Goal: Task Accomplishment & Management: Manage account settings

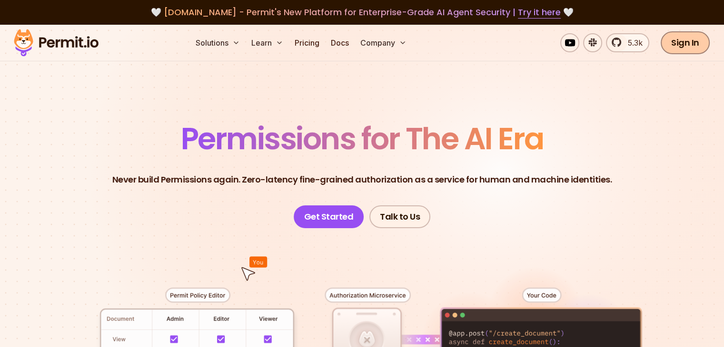
click at [680, 42] on link "Sign In" at bounding box center [684, 42] width 49 height 23
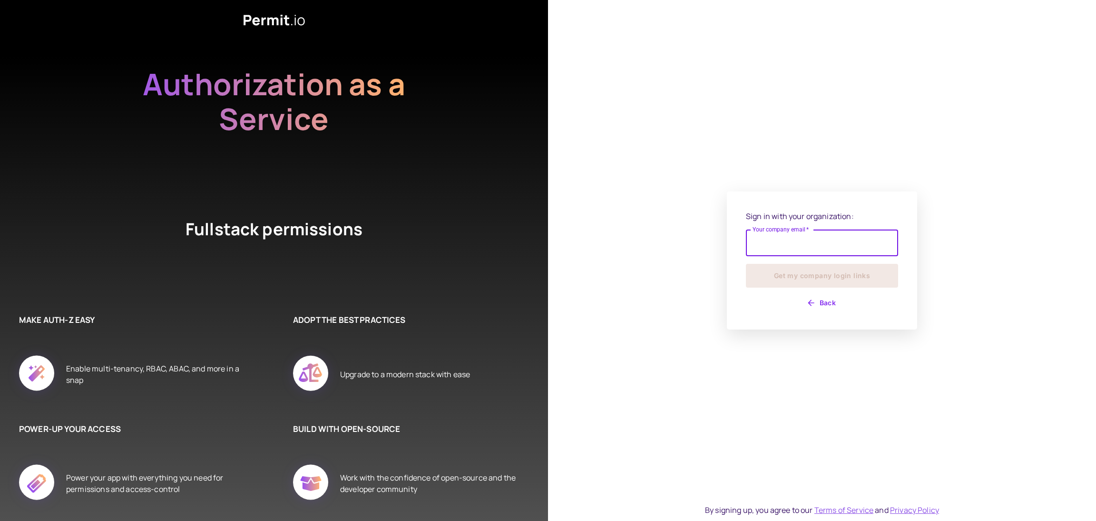
drag, startPoint x: 0, startPoint y: 0, endPoint x: 773, endPoint y: 240, distance: 809.2
click at [773, 240] on input "Your company email   *" at bounding box center [822, 242] width 152 height 27
type input "**********"
click at [786, 280] on button "Get my company login links" at bounding box center [822, 276] width 152 height 24
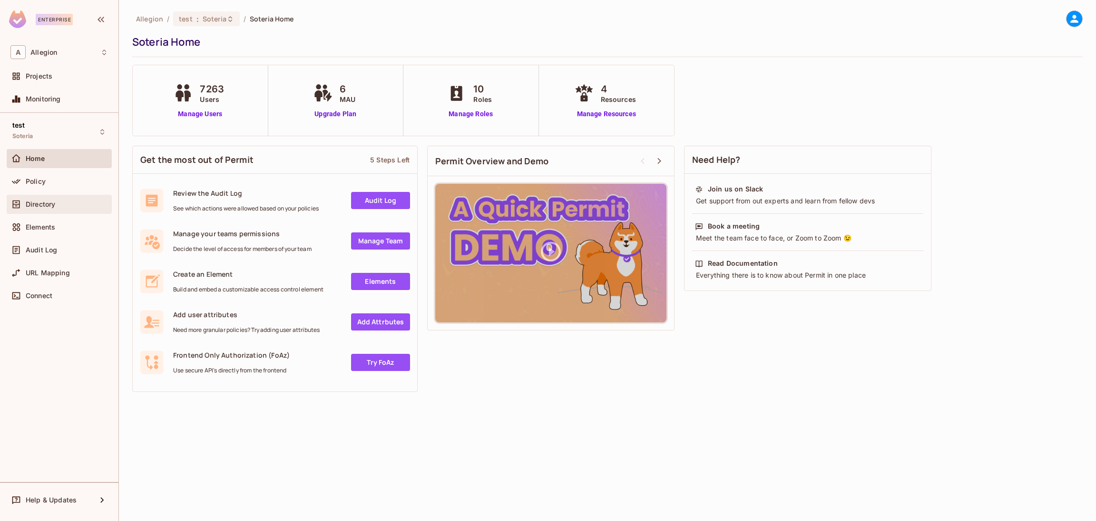
click at [79, 208] on div "Directory" at bounding box center [59, 203] width 98 height 11
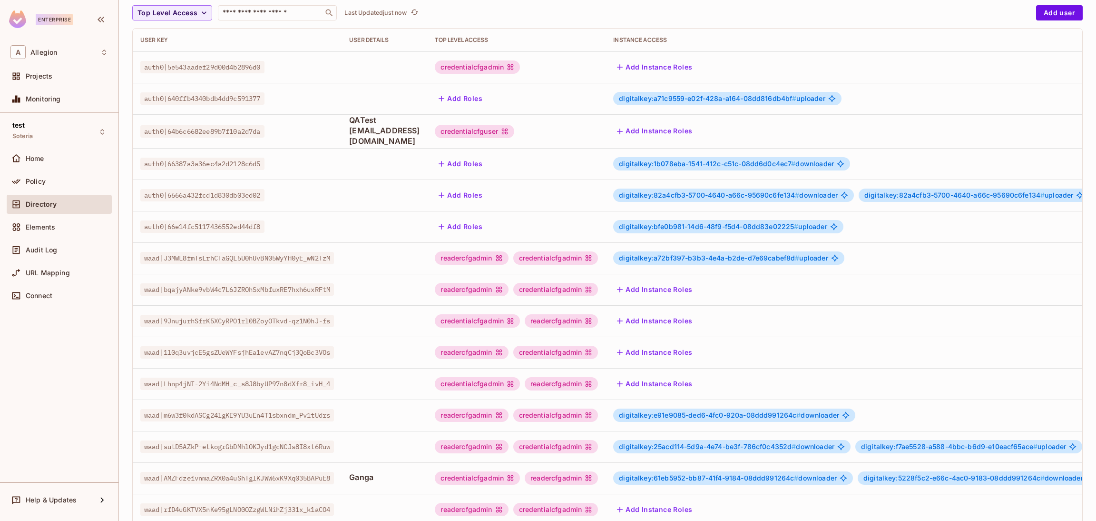
scroll to position [155, 0]
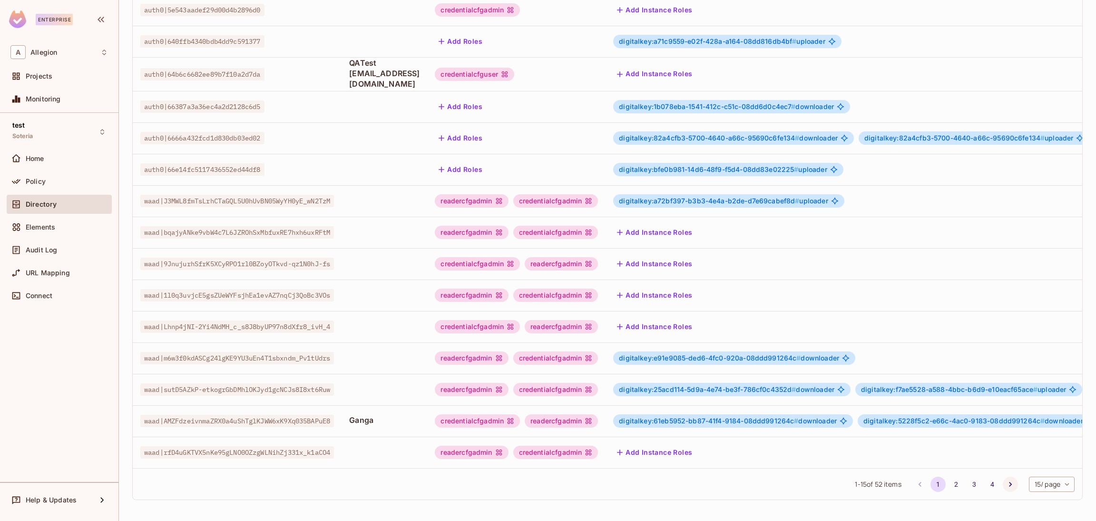
click at [1006, 482] on icon "Go to next page" at bounding box center [1011, 484] width 10 height 10
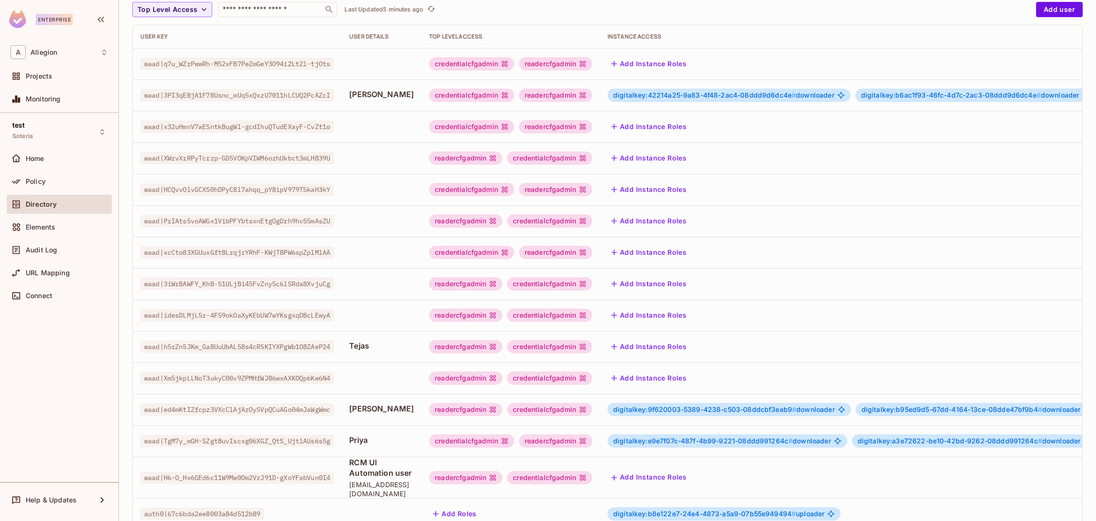
scroll to position [165, 0]
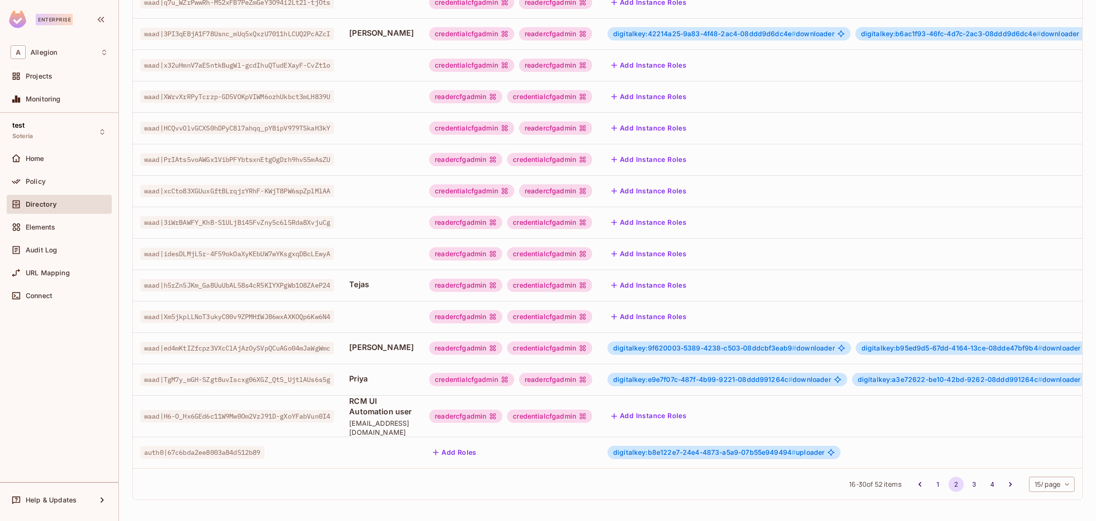
click at [592, 373] on div "readercfgadmin" at bounding box center [555, 379] width 73 height 13
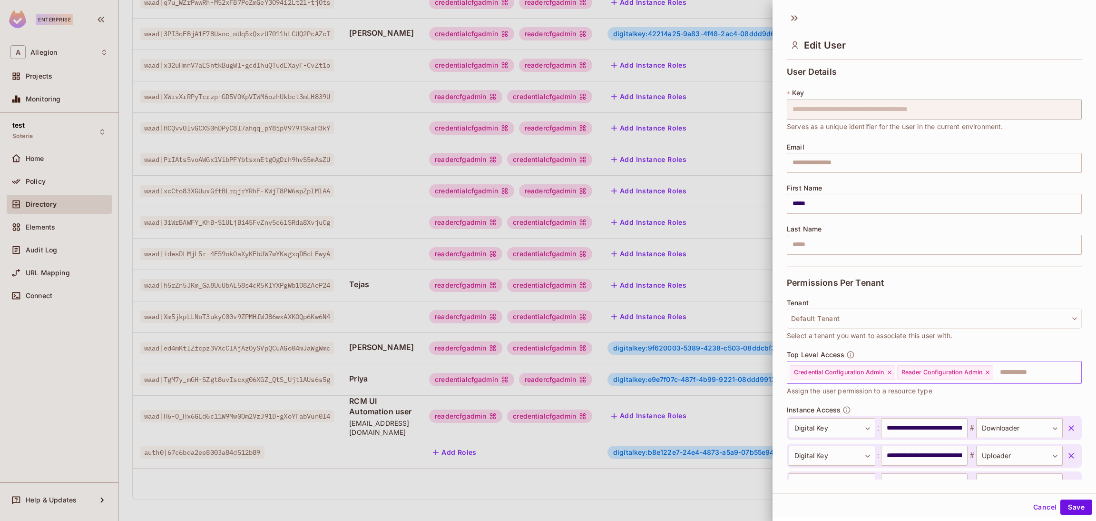
click at [890, 371] on icon at bounding box center [889, 372] width 7 height 7
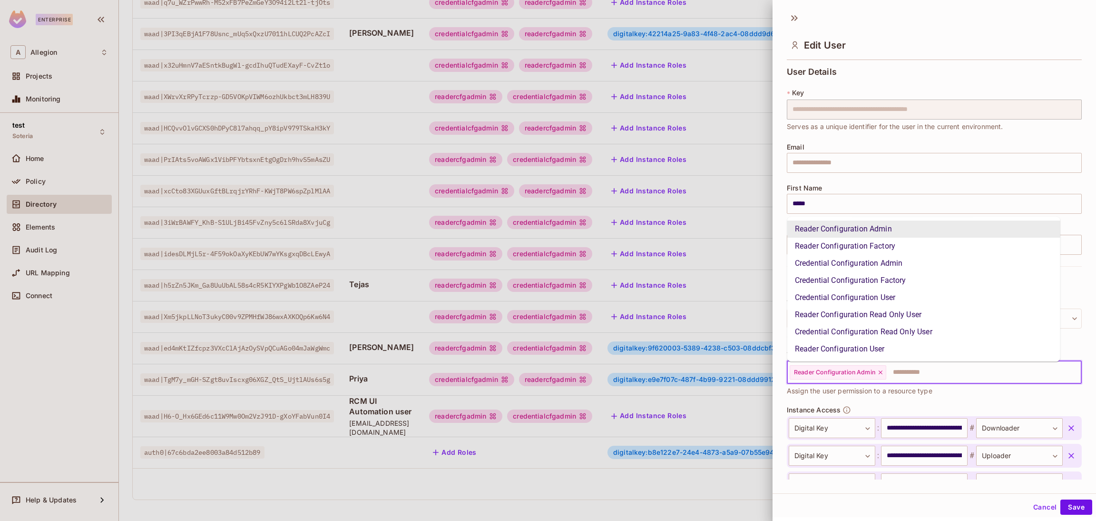
click at [915, 367] on input "text" at bounding box center [975, 372] width 176 height 19
click at [895, 308] on li "Reader Configuration Read Only User" at bounding box center [923, 314] width 273 height 17
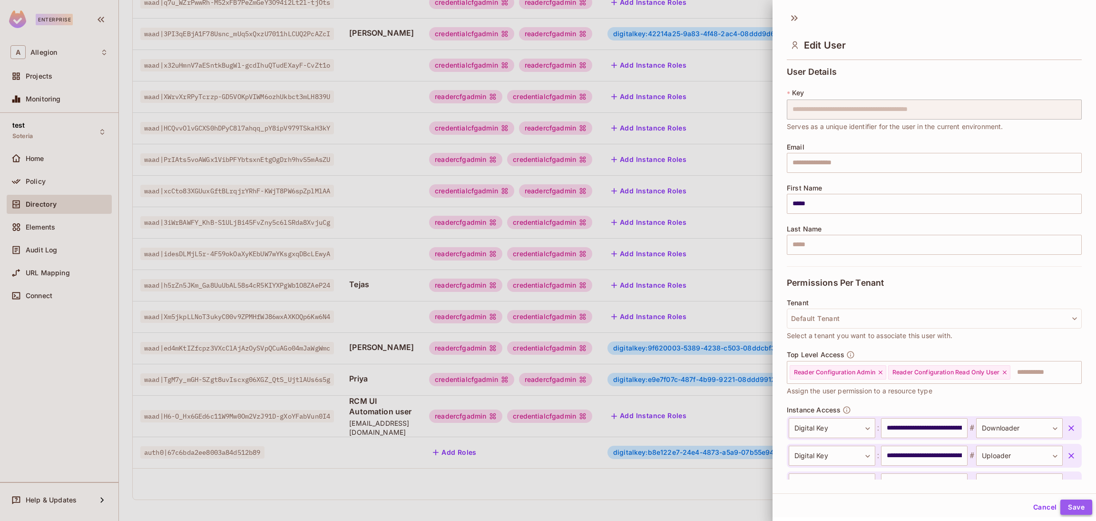
click at [1074, 502] on button "Save" at bounding box center [1077, 506] width 32 height 15
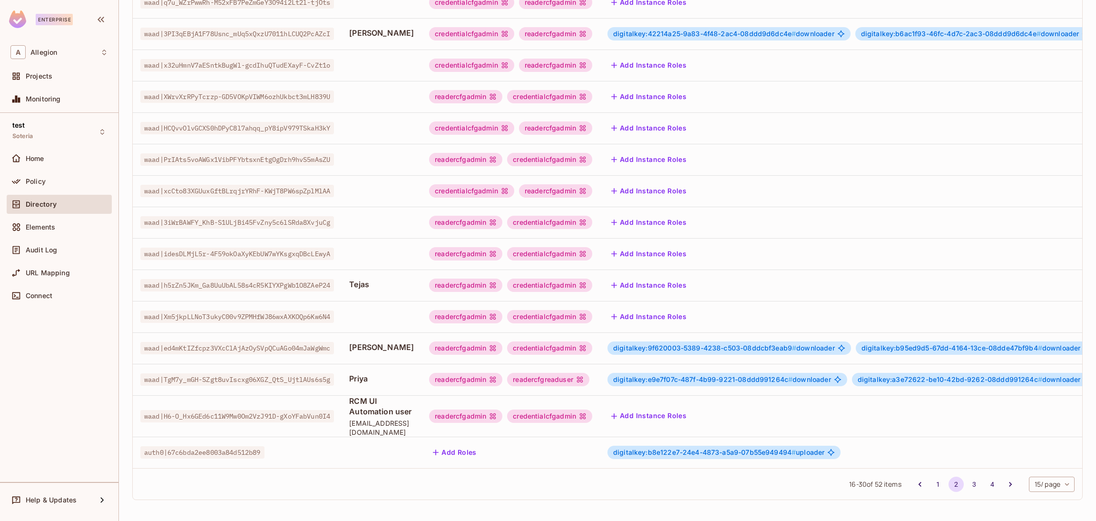
click at [632, 368] on td "digitalkey:e9e7f07c-487f-4b99-9221-08ddd991264c # downloader digitalkey:a3e7262…" at bounding box center [862, 379] width 525 height 31
click at [590, 373] on div "readercfgreaduser" at bounding box center [548, 379] width 82 height 13
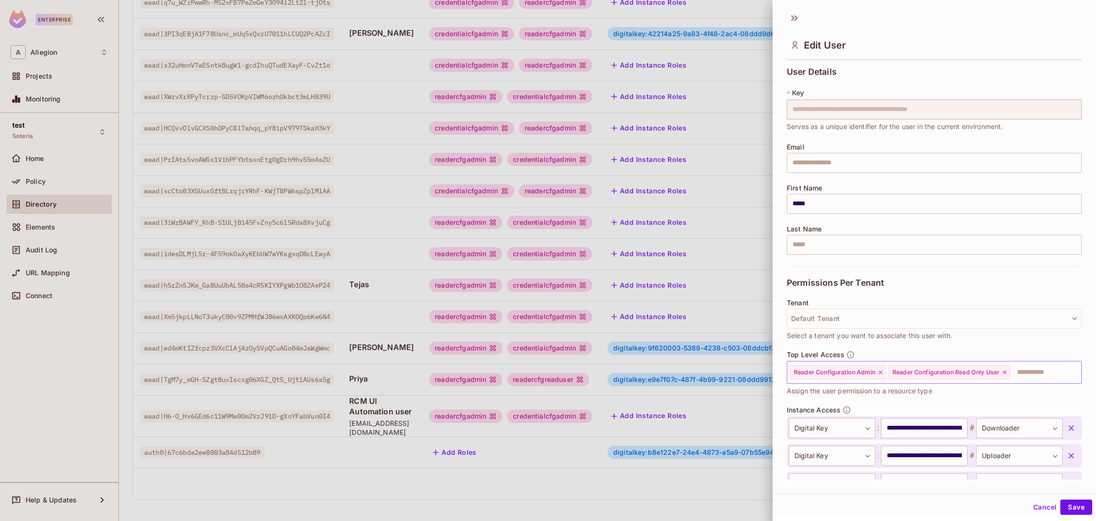
click at [1005, 372] on icon at bounding box center [1005, 372] width 7 height 7
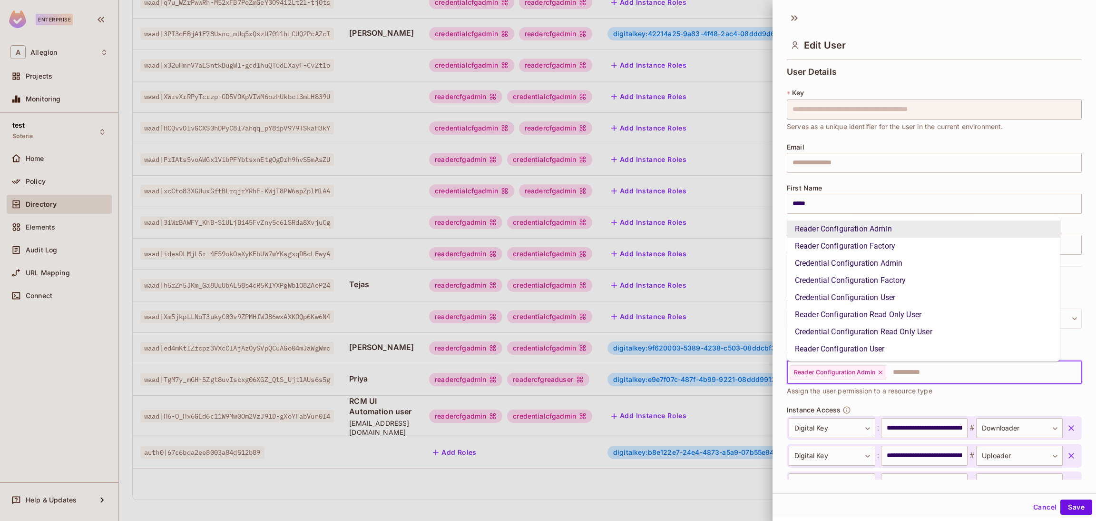
click at [1004, 372] on input "text" at bounding box center [975, 372] width 176 height 19
click at [875, 328] on li "Credential Configuration Read Only User" at bounding box center [923, 331] width 273 height 17
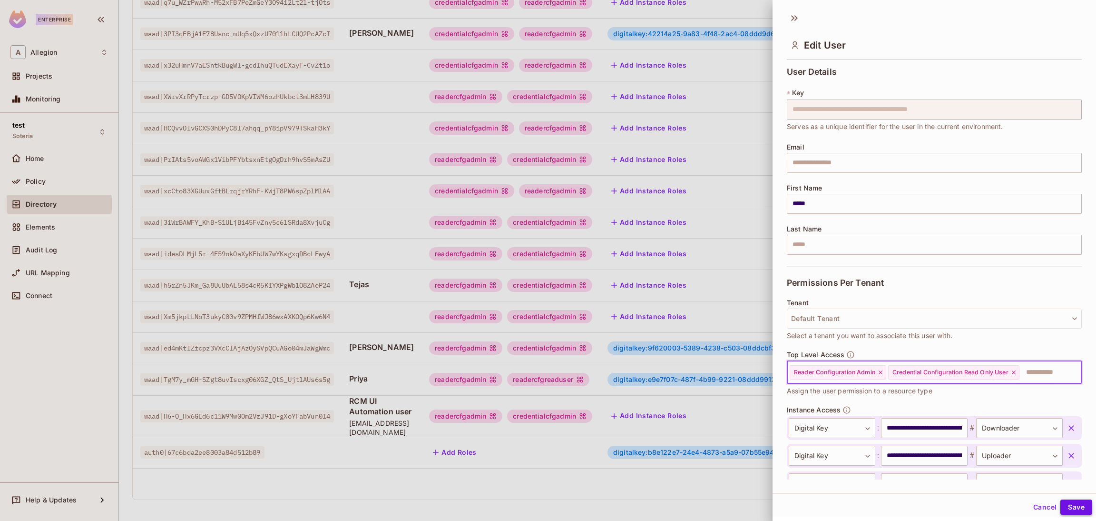
click at [1064, 504] on button "Save" at bounding box center [1077, 506] width 32 height 15
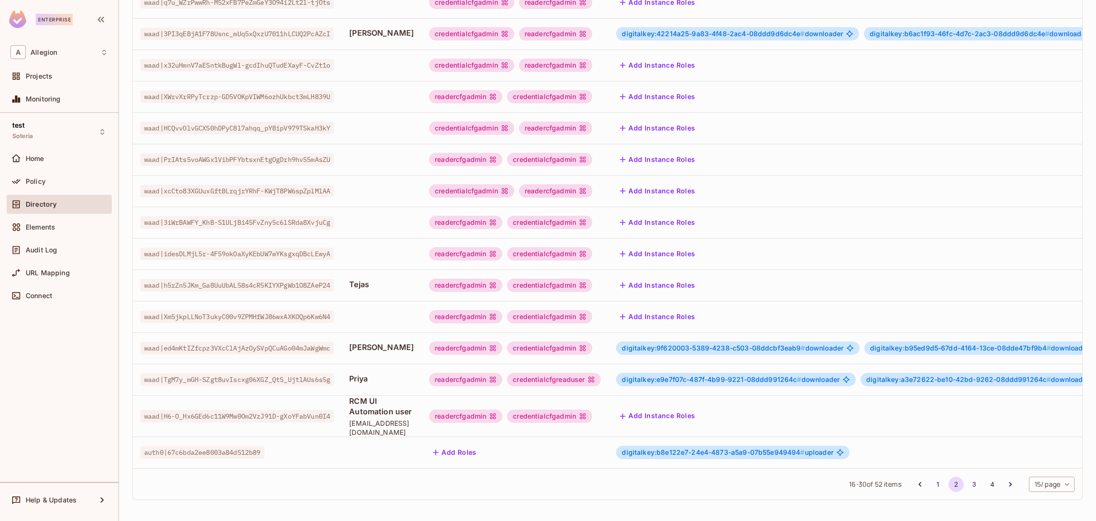
click at [641, 369] on td "digitalkey:e9e7f07c-487f-4b99-9221-08ddd991264c # downloader digitalkey:a3e7262…" at bounding box center [871, 379] width 525 height 31
click at [647, 373] on div "digitalkey:e9e7f07c-487f-4b99-9221-08ddd991264c # downloader" at bounding box center [736, 379] width 240 height 13
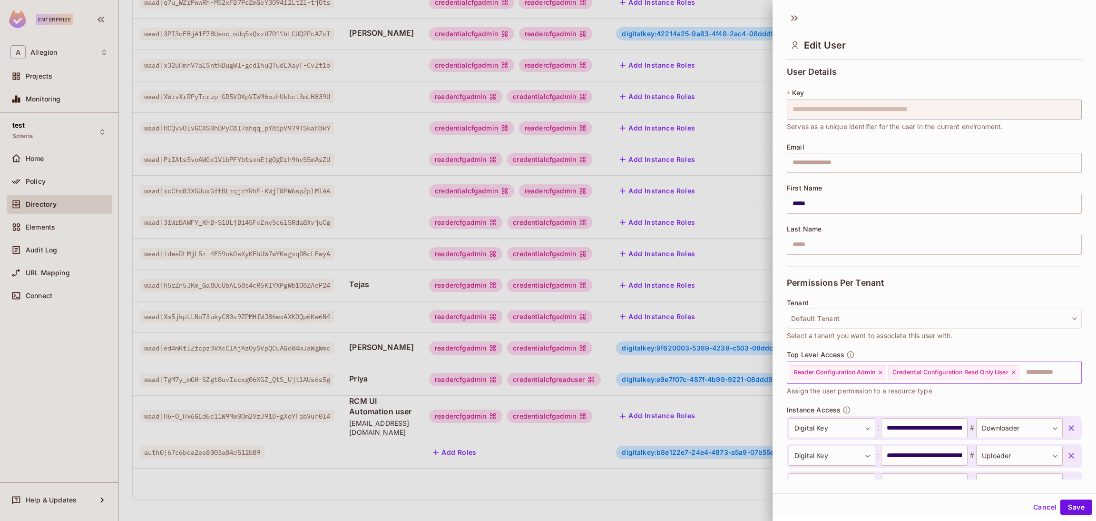
click at [881, 369] on icon at bounding box center [880, 372] width 7 height 7
click at [915, 374] on icon at bounding box center [916, 372] width 4 height 4
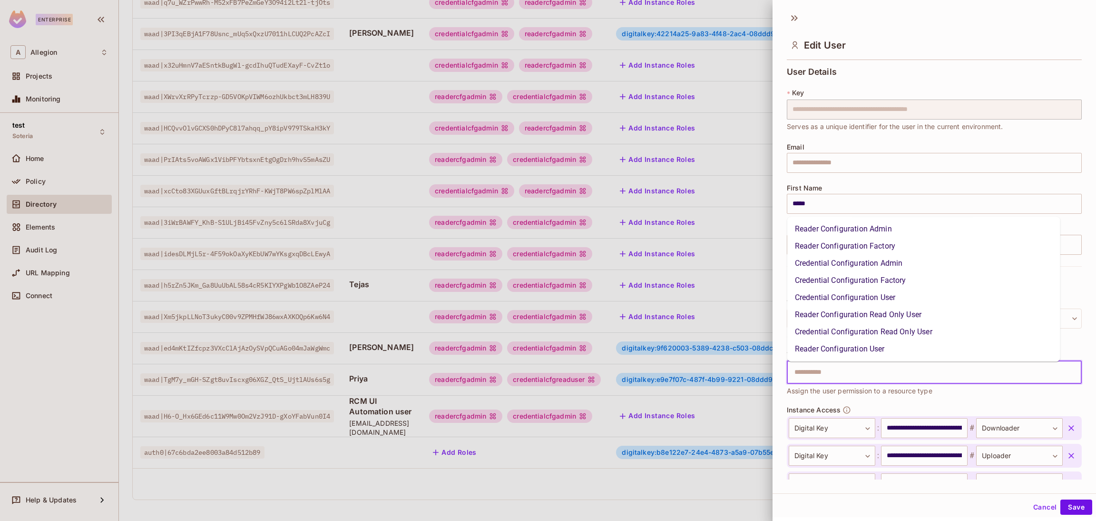
click at [915, 374] on input "text" at bounding box center [926, 372] width 275 height 19
click at [839, 314] on li "Reader Configuration Read Only User" at bounding box center [923, 314] width 273 height 17
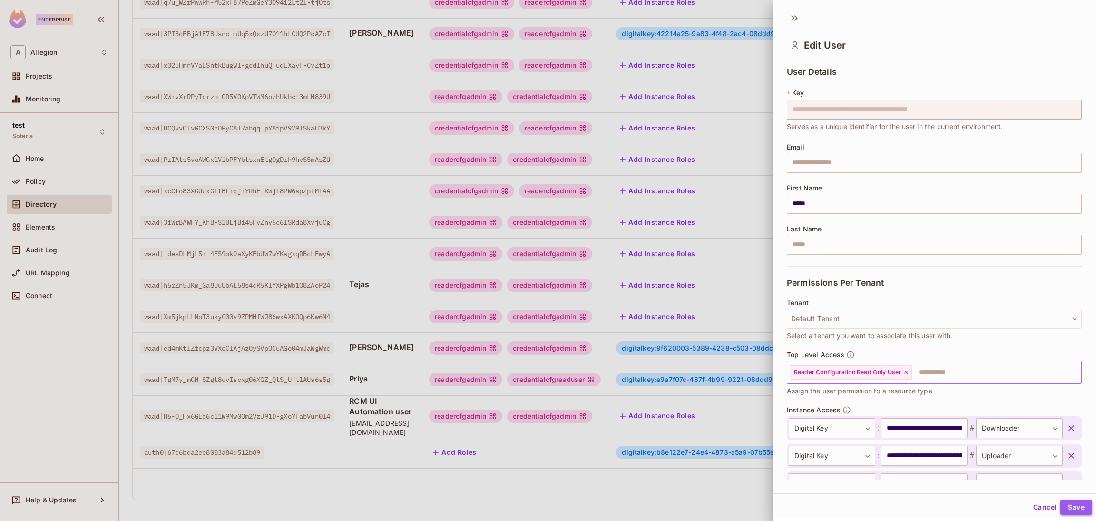
click at [1061, 501] on button "Save" at bounding box center [1077, 506] width 32 height 15
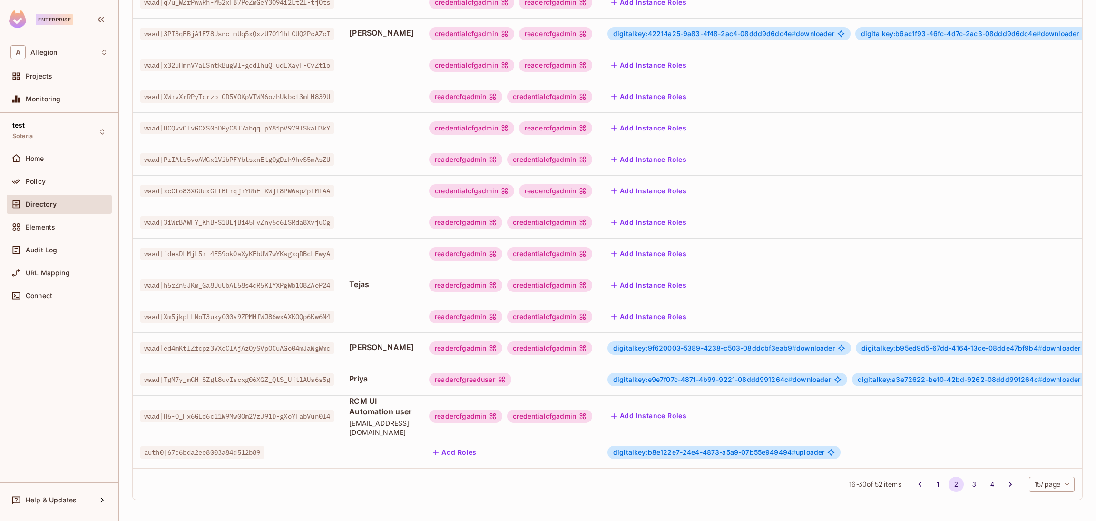
click at [544, 373] on div "readercfgreaduser" at bounding box center [510, 379] width 163 height 13
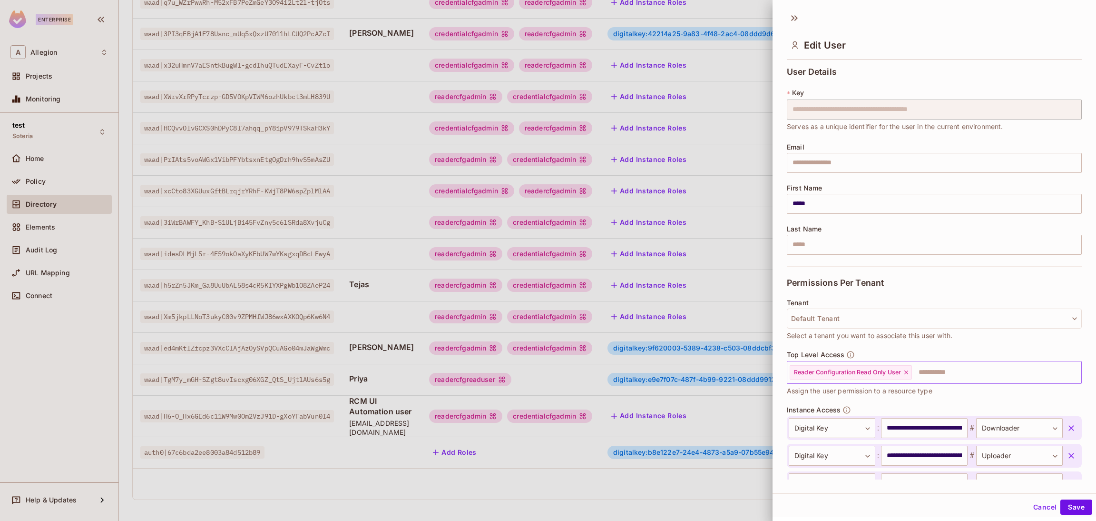
click at [910, 372] on icon at bounding box center [906, 372] width 7 height 7
click at [910, 372] on input "text" at bounding box center [926, 372] width 275 height 19
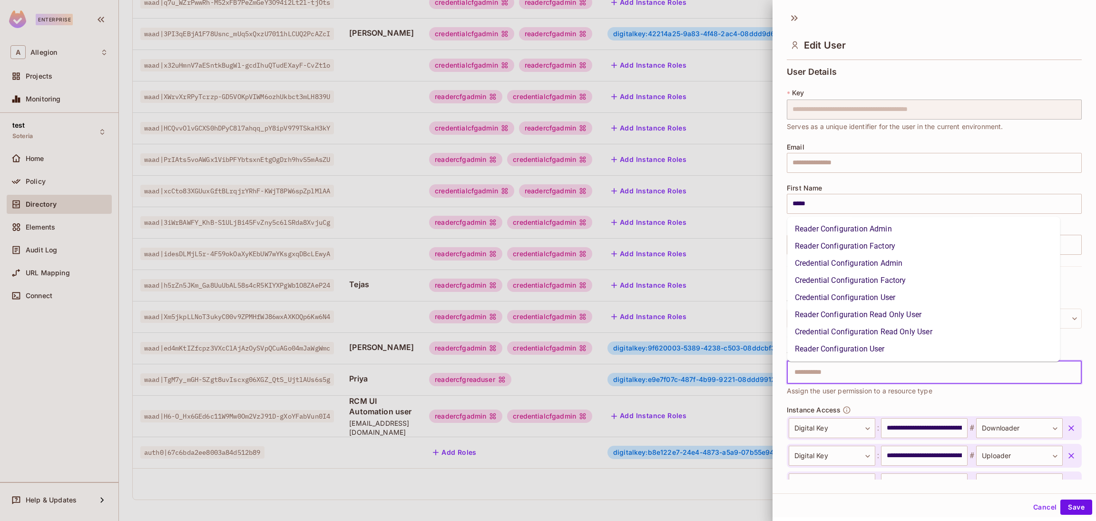
click at [910, 372] on input "text" at bounding box center [926, 372] width 275 height 19
click at [869, 354] on li "Reader Configuration User" at bounding box center [923, 348] width 273 height 17
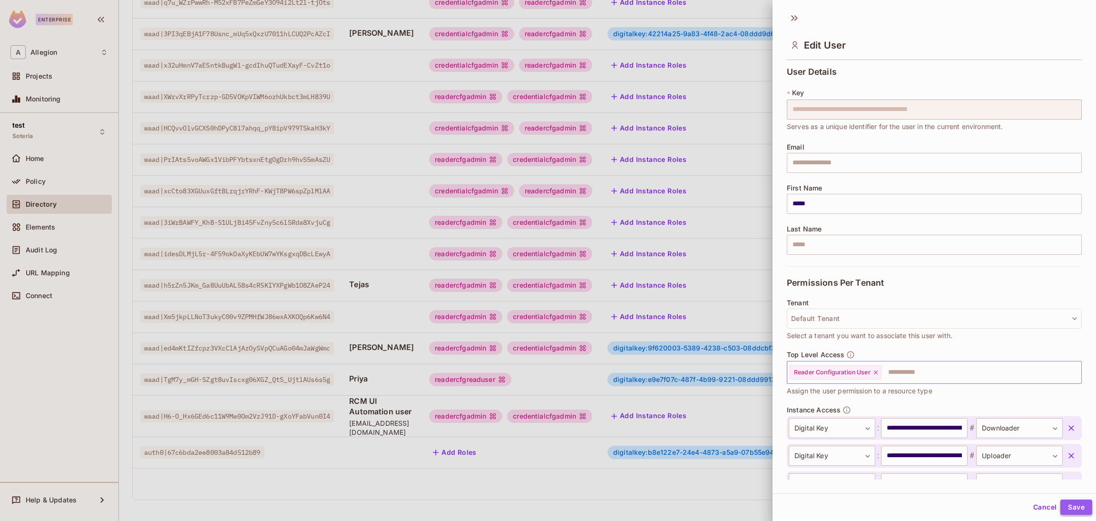
click at [1078, 501] on button "Save" at bounding box center [1077, 506] width 32 height 15
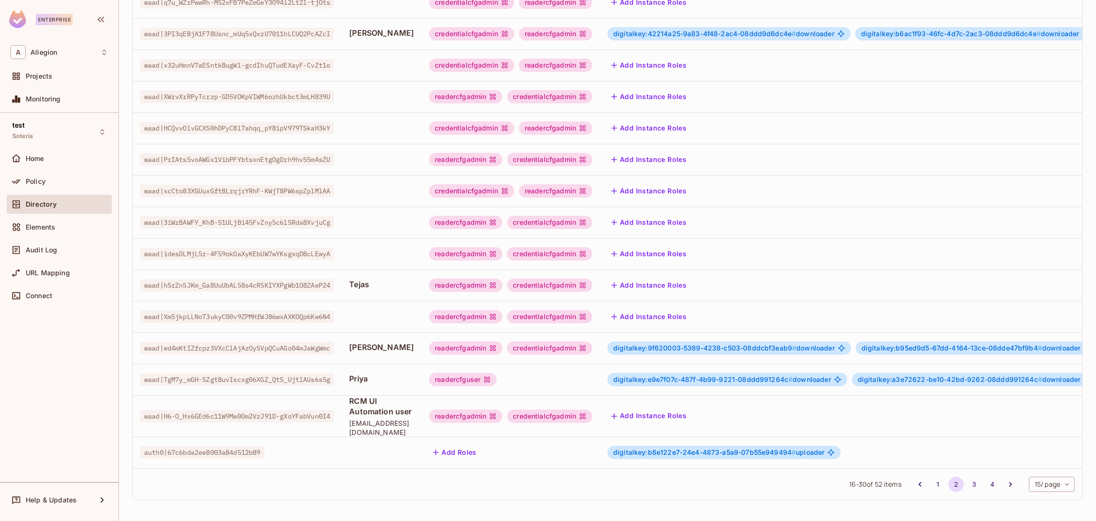
click at [580, 373] on div "readercfguser" at bounding box center [510, 379] width 163 height 13
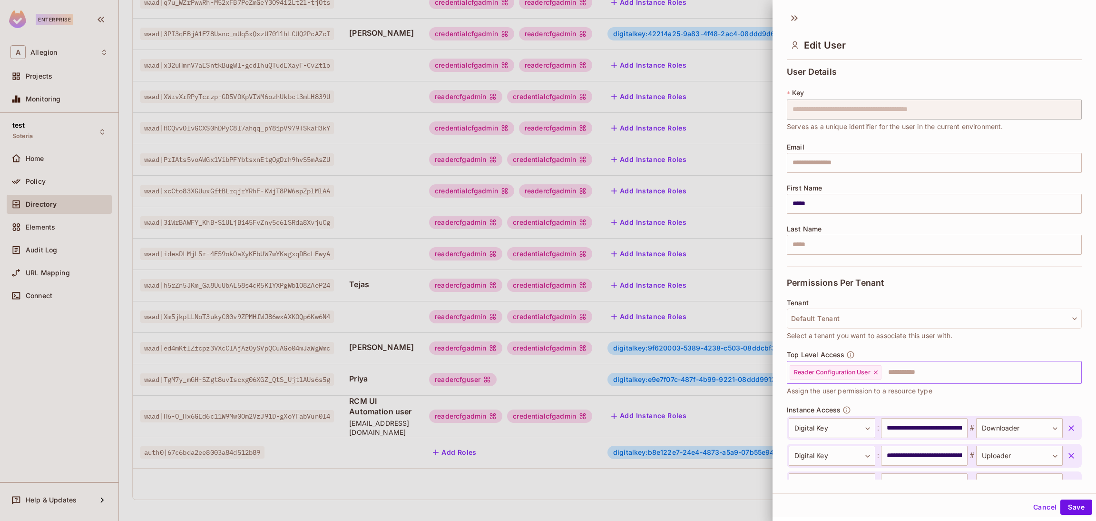
click at [873, 373] on icon at bounding box center [876, 372] width 7 height 7
click at [873, 374] on input "text" at bounding box center [926, 372] width 275 height 19
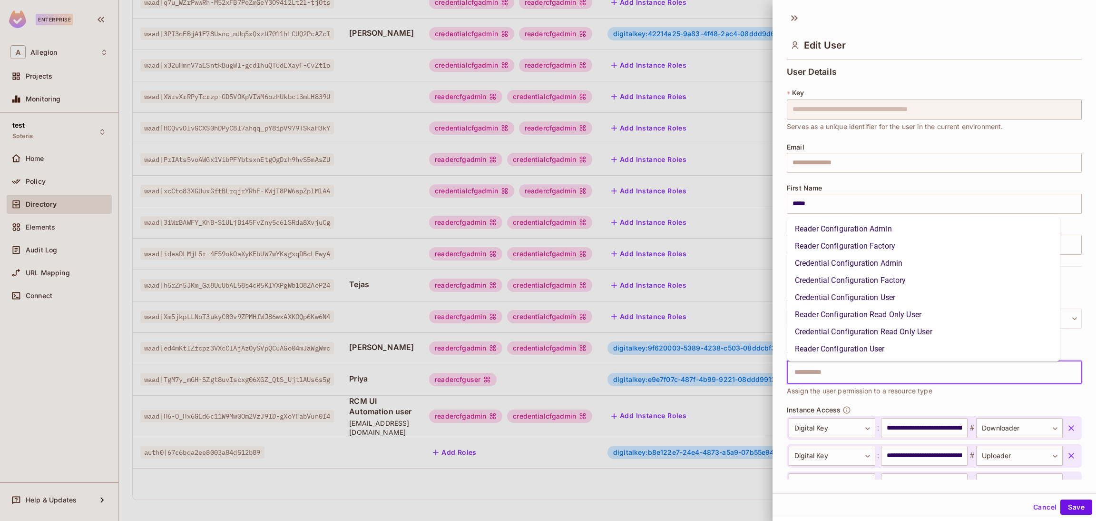
click at [832, 232] on li "Reader Configuration Admin" at bounding box center [923, 228] width 273 height 17
click at [916, 368] on input "text" at bounding box center [975, 372] width 176 height 19
click at [860, 266] on li "Credential Configuration Admin" at bounding box center [923, 263] width 273 height 17
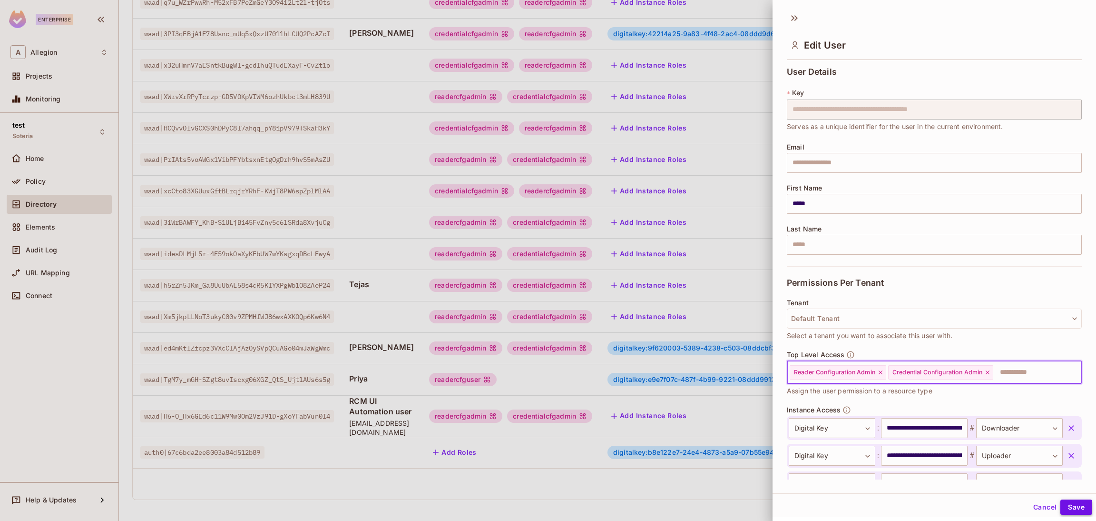
click at [1077, 511] on button "Save" at bounding box center [1077, 506] width 32 height 15
